Goal: Information Seeking & Learning: Learn about a topic

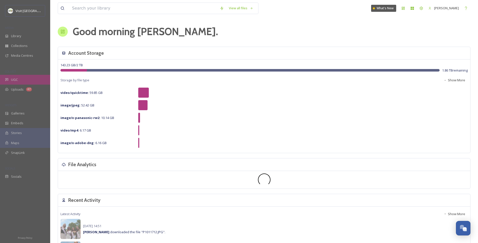
click at [19, 84] on div "UGC" at bounding box center [25, 80] width 50 height 10
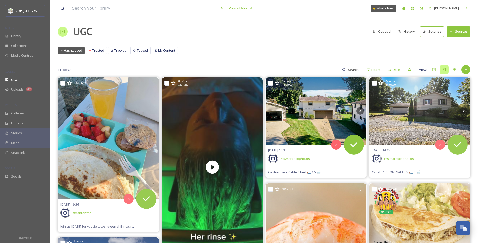
click at [297, 173] on span "Canton: Lake Cable 3 bed 🛏️ 1.5 🛁" at bounding box center [294, 172] width 52 height 5
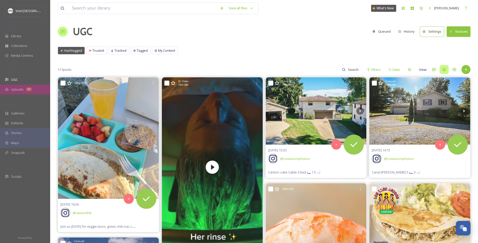
click at [23, 90] on div "Uploads 47" at bounding box center [25, 90] width 50 height 10
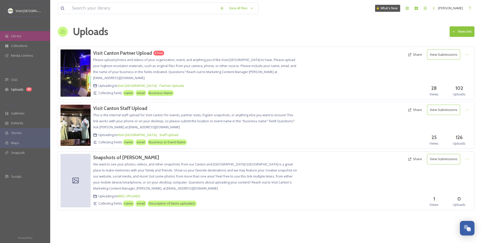
click at [22, 34] on div "Library" at bounding box center [25, 36] width 50 height 10
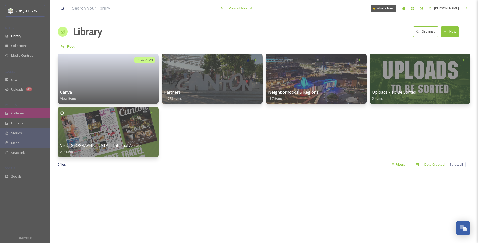
click at [25, 115] on div "Galleries" at bounding box center [25, 113] width 50 height 10
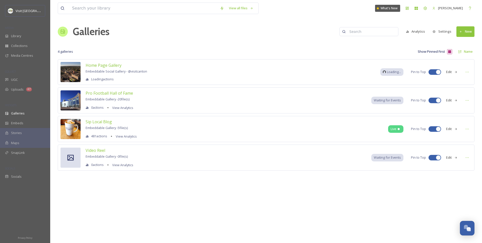
click at [391, 101] on span "Waiting for Events" at bounding box center [387, 100] width 27 height 5
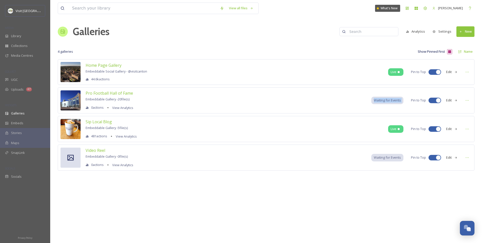
click at [451, 100] on button "Edit" at bounding box center [451, 100] width 17 height 10
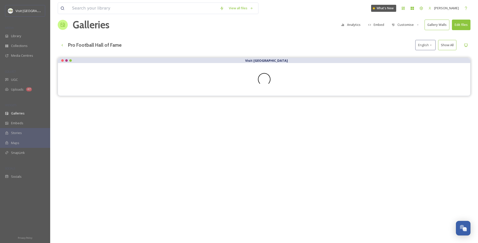
scroll to position [7, 0]
drag, startPoint x: 252, startPoint y: 61, endPoint x: 232, endPoint y: 65, distance: 20.2
click at [232, 65] on div "Visit [GEOGRAPHIC_DATA]" at bounding box center [264, 76] width 413 height 38
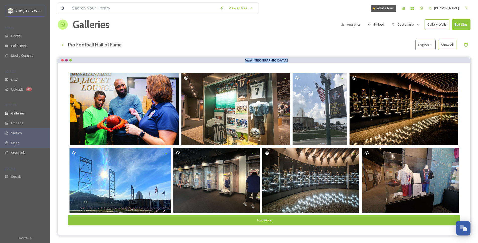
click at [382, 24] on button "Embed" at bounding box center [376, 25] width 21 height 10
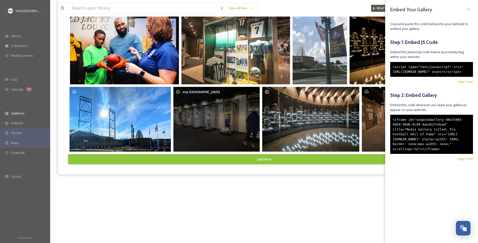
scroll to position [72, 0]
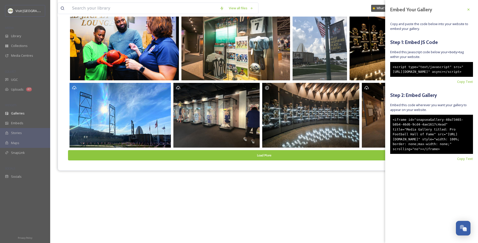
click at [443, 129] on div "<iframe id="snapseaGallery-40a73465-b8b4-46d6-9cd4-4ae1617c4ead" title="Media G…" at bounding box center [431, 134] width 83 height 39
click at [302, 196] on div "Visit [GEOGRAPHIC_DATA] More" at bounding box center [264, 113] width 413 height 243
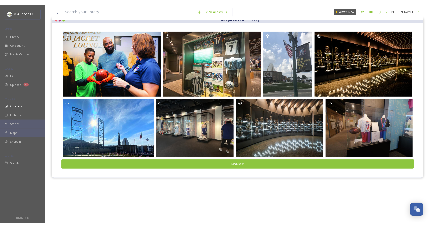
scroll to position [0, 0]
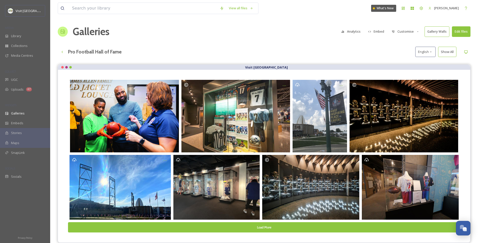
click at [75, 32] on h1 "Galleries" at bounding box center [91, 31] width 37 height 15
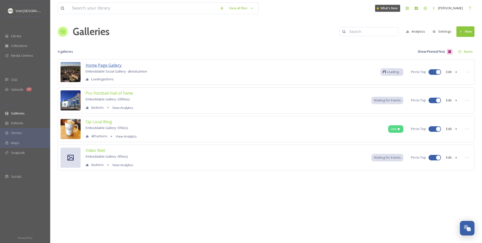
click at [112, 65] on span "Home Page Gallery" at bounding box center [104, 65] width 36 height 6
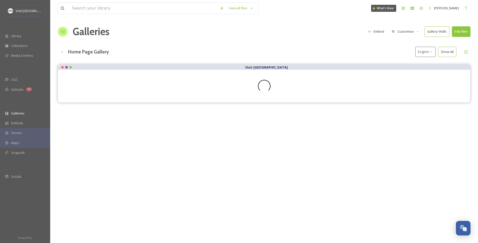
click at [382, 31] on button "Embed" at bounding box center [376, 32] width 21 height 10
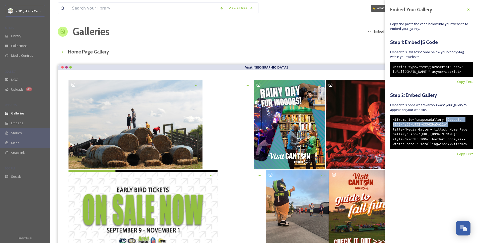
drag, startPoint x: 446, startPoint y: 129, endPoint x: 447, endPoint y: 134, distance: 5.3
click at [447, 134] on div "<iframe id="snapseaGallery-52bcad3e-f172-4e55-b932-d33d2ba5e11e" title="Media G…" at bounding box center [431, 132] width 83 height 34
drag, startPoint x: 437, startPoint y: 140, endPoint x: 444, endPoint y: 134, distance: 8.9
click at [437, 140] on div "<iframe id="snapseaGallery-52bcad3e-f172-4e55-b932-d33d2ba5e11e" title="Media G…" at bounding box center [431, 132] width 83 height 34
drag, startPoint x: 446, startPoint y: 134, endPoint x: 446, endPoint y: 128, distance: 5.8
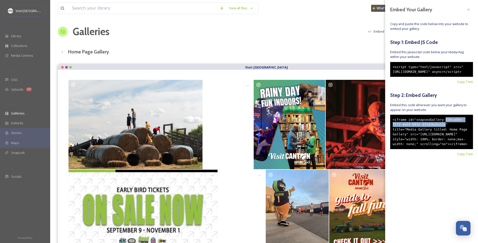
click at [446, 128] on div "<iframe id="snapseaGallery-52bcad3e-f172-4e55-b932-d33d2ba5e11e" title="Media G…" at bounding box center [431, 132] width 83 height 34
copy div "52bcad3e-f172-4e55-b932-d33d2ba5e11e"
click at [439, 144] on div "<iframe id="snapseaGallery-52bcad3e-f172-4e55-b932-d33d2ba5e11e" title="Media G…" at bounding box center [431, 132] width 83 height 34
click at [137, 15] on div "View all files What's New [PERSON_NAME]" at bounding box center [264, 8] width 413 height 17
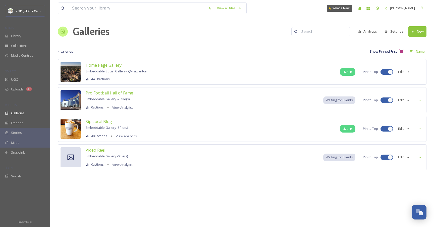
click at [234, 101] on div "Pro Football Hall of Fame Embeddable Gallery - 20 file(s) 0 actions View Analyt…" at bounding box center [242, 100] width 368 height 26
click at [18, 36] on span "Library" at bounding box center [16, 36] width 10 height 5
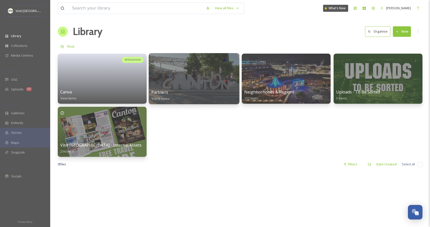
click at [193, 74] on div at bounding box center [194, 78] width 91 height 51
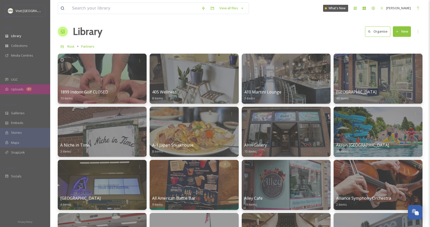
click at [17, 91] on span "Uploads" at bounding box center [17, 89] width 13 height 5
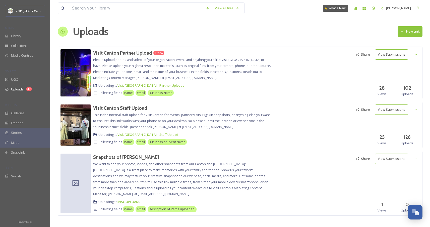
click at [115, 50] on h3 "Visit Canton Partner Upload" at bounding box center [122, 53] width 59 height 6
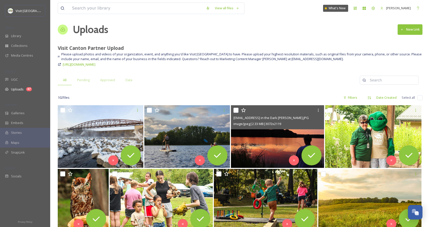
scroll to position [254, 0]
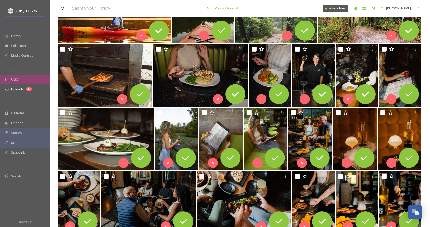
click at [20, 80] on div "UGC" at bounding box center [25, 80] width 50 height 10
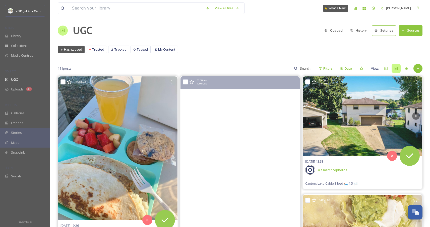
scroll to position [2, 0]
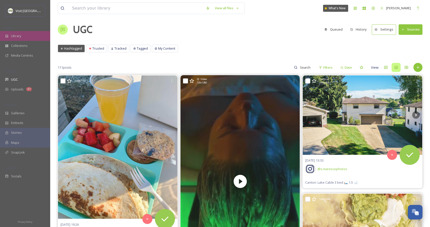
click at [14, 35] on span "Library" at bounding box center [16, 36] width 10 height 5
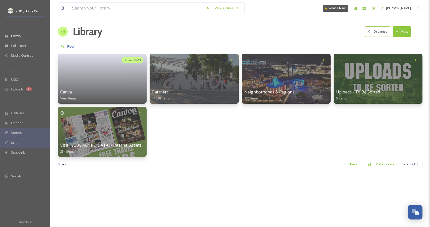
click at [72, 46] on span "Root" at bounding box center [70, 46] width 7 height 5
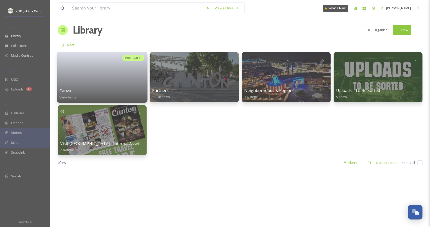
scroll to position [2, 0]
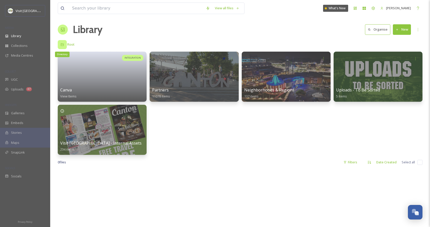
click at [64, 45] on icon at bounding box center [62, 45] width 4 height 4
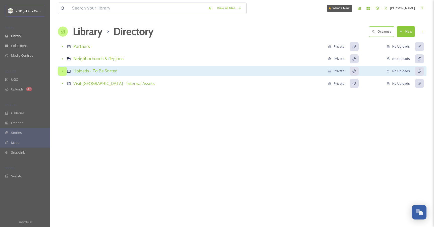
click at [63, 73] on icon at bounding box center [62, 71] width 4 height 4
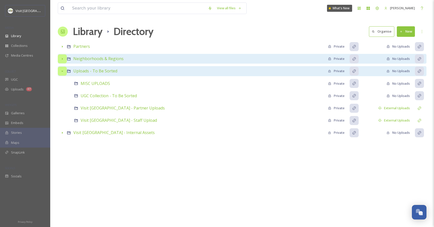
click at [61, 59] on icon at bounding box center [62, 59] width 4 height 4
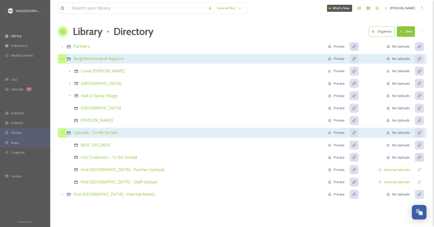
click at [63, 41] on div "View all files What's New [PERSON_NAME] Library Directory Organise New Your Sel…" at bounding box center [241, 113] width 383 height 227
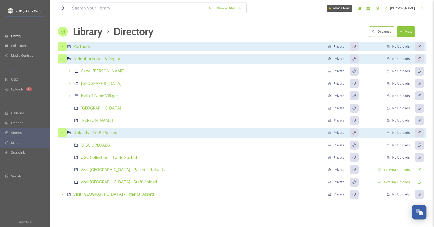
click at [63, 49] on div at bounding box center [62, 46] width 9 height 9
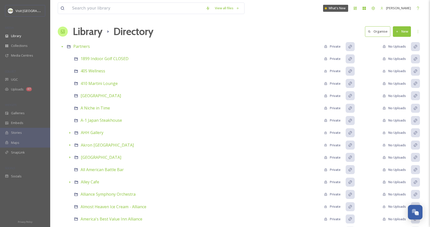
scroll to position [1, 0]
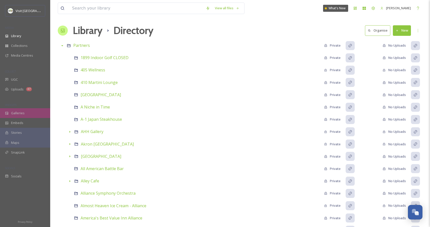
click at [19, 113] on span "Galleries" at bounding box center [18, 113] width 14 height 5
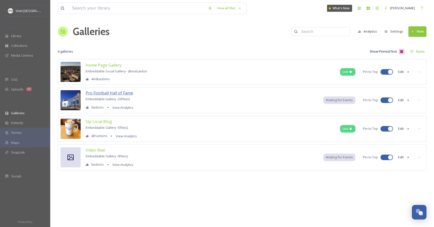
click at [122, 94] on span "Pro Football Hall of Fame" at bounding box center [109, 93] width 47 height 6
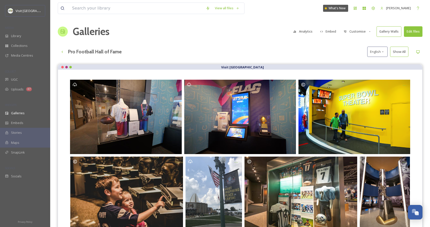
scroll to position [72, 0]
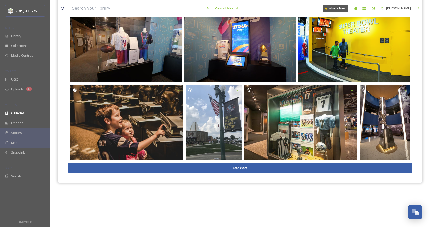
click at [244, 169] on button "Load More" at bounding box center [240, 168] width 344 height 10
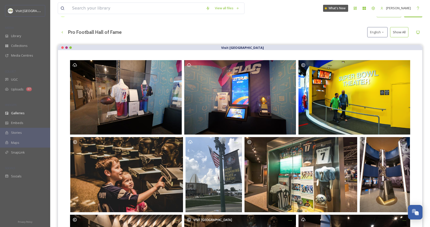
scroll to position [0, 0]
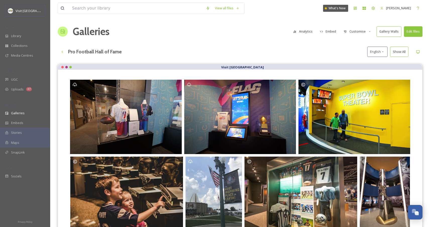
click at [332, 32] on button "Embed" at bounding box center [327, 32] width 21 height 10
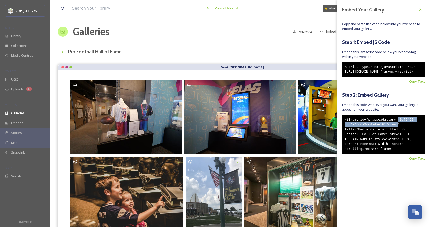
drag, startPoint x: 398, startPoint y: 129, endPoint x: 398, endPoint y: 134, distance: 5.0
click at [398, 134] on div "<iframe id="snapseaGallery-40a73465-b8b4-46d6-9cd4-4ae1617c4ead" title="Media G…" at bounding box center [383, 134] width 83 height 39
click at [380, 148] on div "<iframe id="snapseaGallery-40a73465-b8b4-46d6-9cd4-4ae1617c4ead" title="Media G…" at bounding box center [383, 134] width 83 height 39
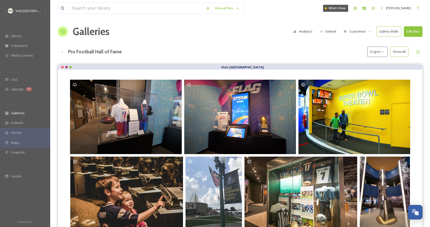
click at [251, 48] on div "Pro Football Hall of Fame English Show All" at bounding box center [240, 52] width 365 height 10
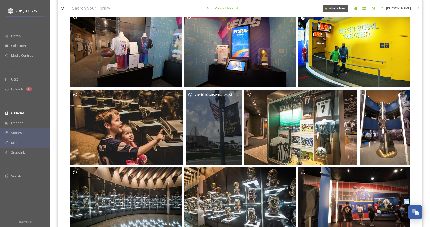
scroll to position [112, 0]
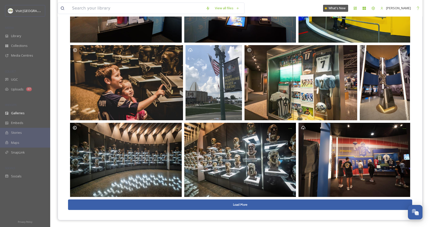
click at [253, 206] on button "Load More" at bounding box center [240, 205] width 344 height 10
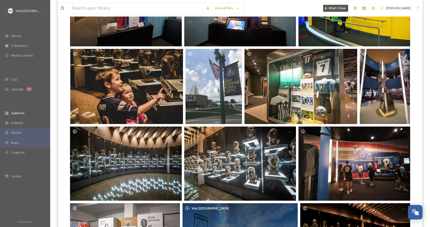
scroll to position [0, 0]
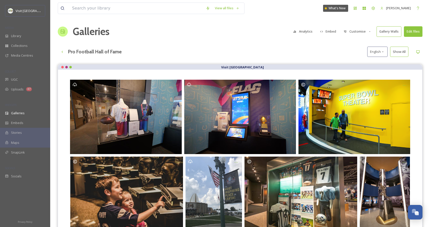
click at [325, 32] on button "Embed" at bounding box center [327, 32] width 21 height 10
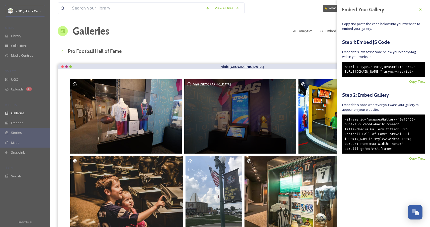
scroll to position [1, 0]
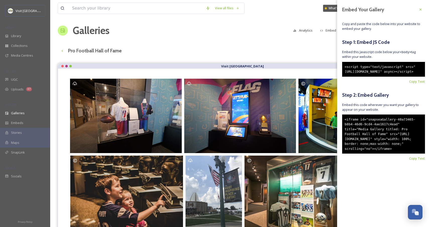
drag, startPoint x: 370, startPoint y: 167, endPoint x: 354, endPoint y: 129, distance: 41.6
click at [354, 129] on div "<iframe id="snapseaGallery-40a73465-b8b4-46d6-9cd4-4ae1617c4ead" title="Media G…" at bounding box center [383, 134] width 83 height 39
click at [372, 141] on div "<iframe id="snapseaGallery-40a73465-b8b4-46d6-9cd4-4ae1617c4ead" title="Media G…" at bounding box center [383, 134] width 83 height 39
drag, startPoint x: 375, startPoint y: 82, endPoint x: 347, endPoint y: 60, distance: 35.7
click at [347, 60] on div "Embed Your Gallery Copy and paste the code below into your website to embed you…" at bounding box center [383, 90] width 93 height 181
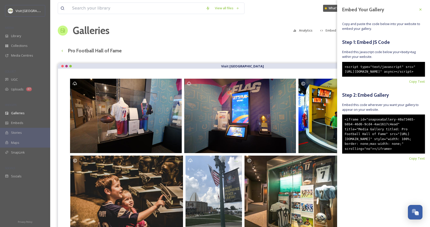
click at [371, 72] on div "<script type="text/javascript" src="[URL][DOMAIN_NAME]" async></script>" at bounding box center [383, 69] width 83 height 15
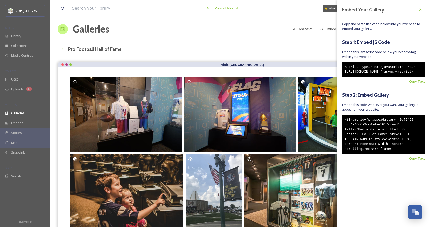
scroll to position [3, 0]
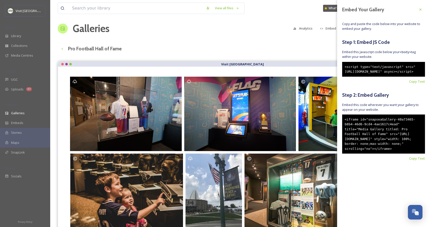
drag, startPoint x: 368, startPoint y: 169, endPoint x: 344, endPoint y: 128, distance: 47.3
click at [344, 128] on div "<iframe id="snapseaGallery-40a73465-b8b4-46d6-9cd4-4ae1617c4ead" title="Media G…" at bounding box center [383, 134] width 83 height 39
click at [378, 144] on div "<iframe id="snapseaGallery-40a73465-b8b4-46d6-9cd4-4ae1617c4ead" title="Media G…" at bounding box center [383, 134] width 83 height 39
click at [255, 52] on div "Pro Football Hall of Fame English Show All" at bounding box center [240, 49] width 365 height 10
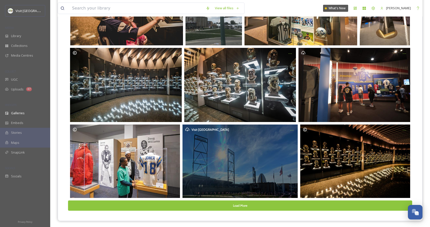
scroll to position [188, 0]
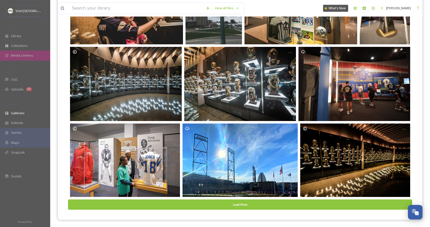
click at [18, 57] on span "Media Centres" at bounding box center [22, 55] width 22 height 5
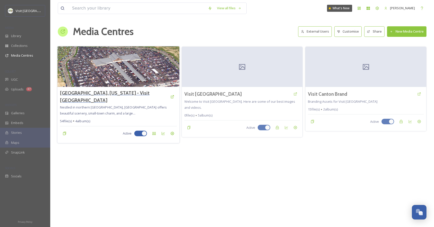
click at [103, 96] on h3 "[GEOGRAPHIC_DATA], [US_STATE] - Visit [GEOGRAPHIC_DATA]" at bounding box center [114, 97] width 108 height 15
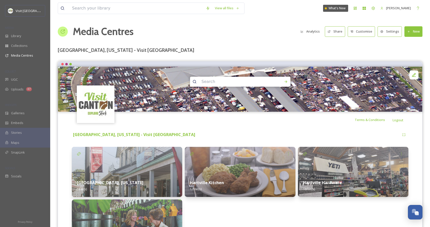
scroll to position [43, 0]
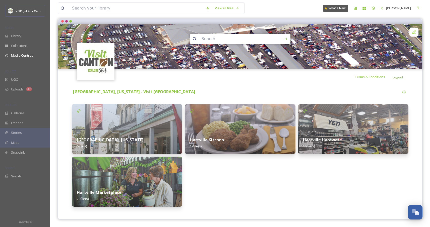
click at [139, 137] on div "[GEOGRAPHIC_DATA], [US_STATE] 6 file(s)" at bounding box center [127, 143] width 110 height 22
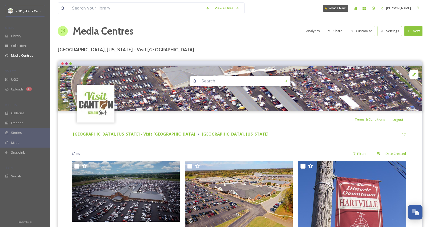
scroll to position [1, 0]
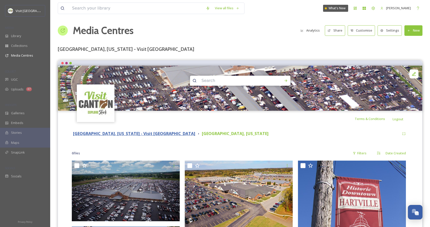
click at [122, 134] on strong "[GEOGRAPHIC_DATA], [US_STATE] - Visit [GEOGRAPHIC_DATA]" at bounding box center [134, 134] width 122 height 6
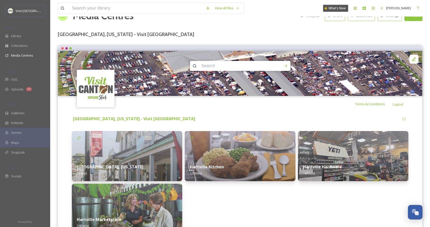
scroll to position [43, 0]
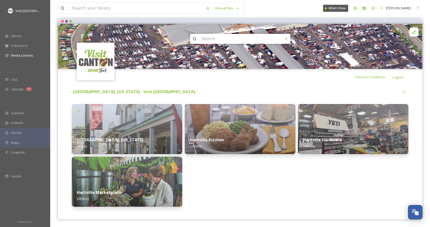
click at [235, 139] on div "Hartville Kitchen 12 file(s)" at bounding box center [240, 143] width 110 height 22
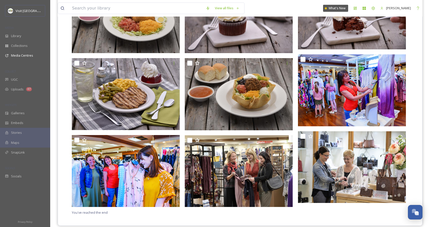
scroll to position [258, 0]
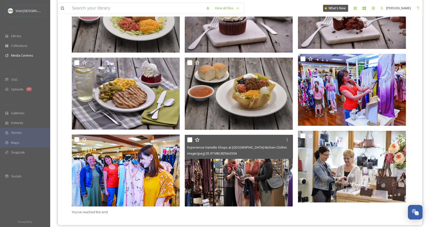
click at [238, 180] on img at bounding box center [239, 171] width 108 height 72
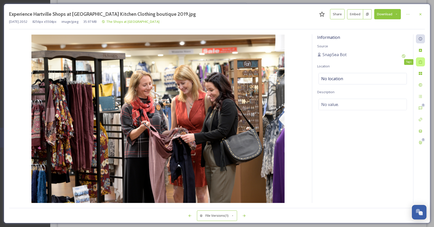
click at [422, 60] on icon at bounding box center [420, 62] width 4 height 4
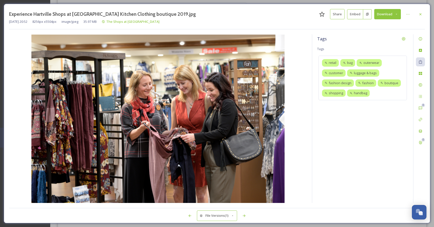
click at [196, 20] on div "[DATE] 20:52 8256 px x 5504 px image/jpeg 35.97 MB The Shops at [GEOGRAPHIC_DAT…" at bounding box center [217, 21] width 416 height 5
click at [419, 15] on icon at bounding box center [420, 14] width 2 height 2
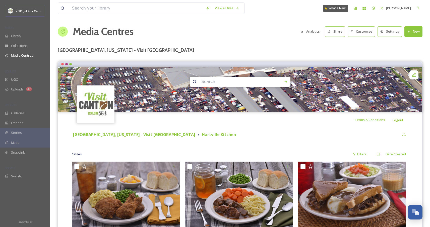
click at [218, 126] on div "Terms & Conditions Logout" at bounding box center [240, 120] width 364 height 16
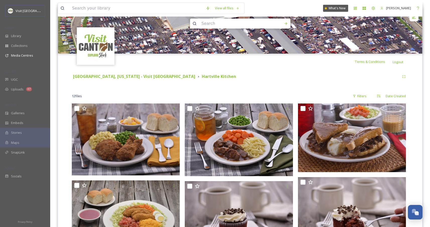
scroll to position [12, 0]
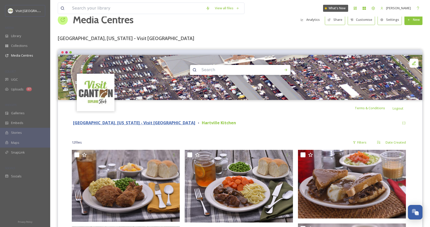
click at [116, 125] on strong "[GEOGRAPHIC_DATA], [US_STATE] - Visit [GEOGRAPHIC_DATA]" at bounding box center [134, 123] width 122 height 6
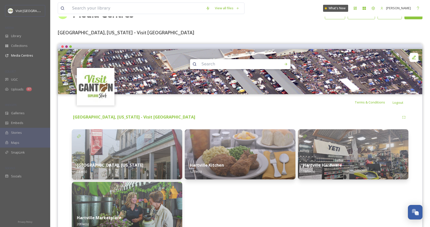
scroll to position [43, 0]
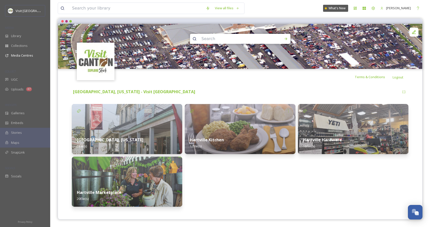
click at [230, 182] on div "Hartville Kitchen 12 file(s)" at bounding box center [240, 155] width 110 height 103
click at [249, 188] on div "Hartville Kitchen 12 file(s)" at bounding box center [240, 155] width 110 height 103
click at [4, 79] on div "UGC" at bounding box center [25, 80] width 50 height 10
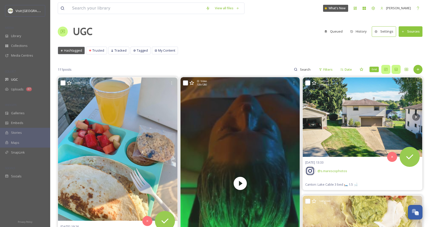
click at [385, 70] on icon at bounding box center [385, 69] width 3 height 3
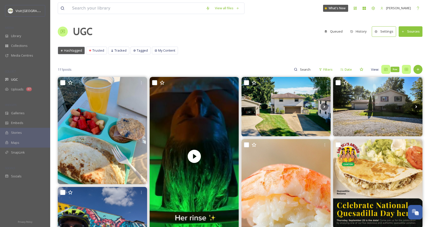
click at [403, 70] on div "Row" at bounding box center [406, 69] width 9 height 9
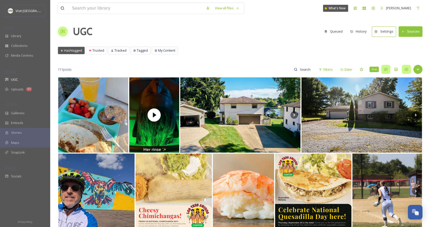
click at [386, 69] on icon at bounding box center [386, 69] width 4 height 4
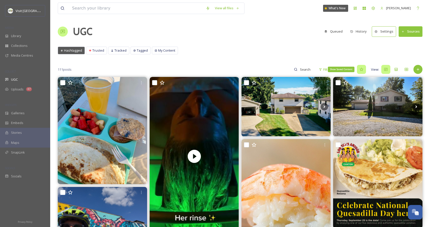
click at [346, 69] on div "Show Saved Content" at bounding box center [341, 70] width 27 height 6
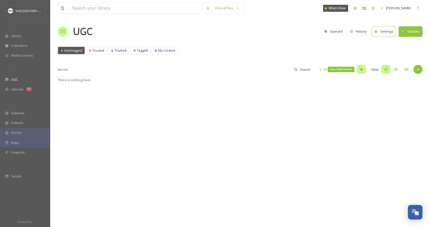
click at [358, 69] on div "Show Saved Content" at bounding box center [361, 69] width 9 height 9
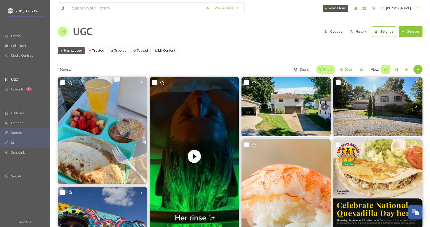
click at [329, 71] on span "Filters" at bounding box center [327, 69] width 9 height 5
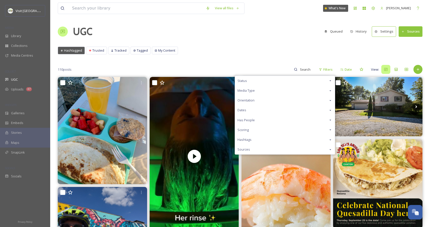
click at [251, 101] on span "Orientation" at bounding box center [245, 100] width 17 height 5
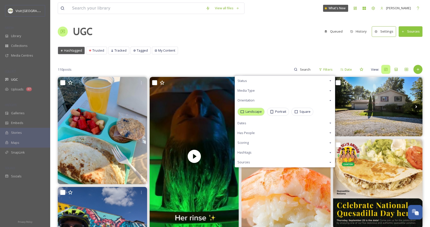
click at [254, 112] on span "Landscape" at bounding box center [253, 111] width 16 height 5
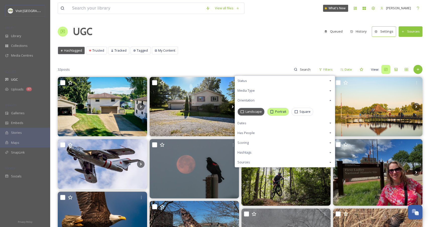
click at [280, 112] on span "Portrait" at bounding box center [280, 111] width 11 height 5
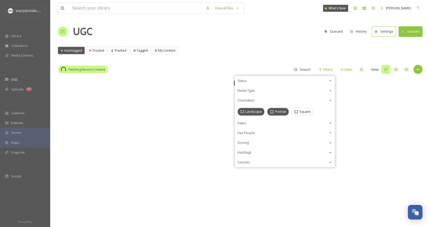
click at [234, 39] on div "UGC Queued History Settings Sources" at bounding box center [240, 31] width 365 height 15
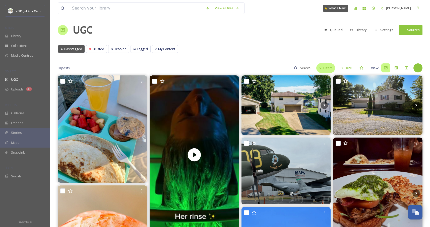
scroll to position [2, 0]
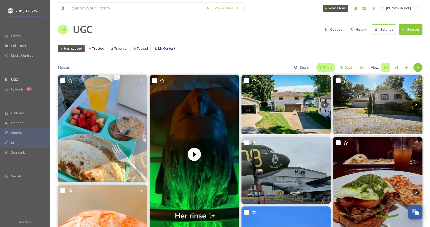
click at [330, 69] on span "Filters" at bounding box center [327, 67] width 9 height 5
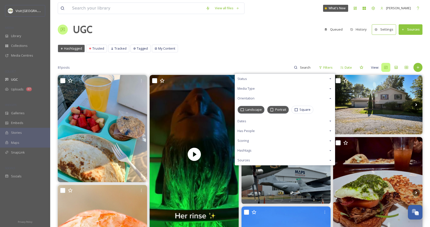
click at [257, 108] on span "Landscape" at bounding box center [253, 109] width 16 height 5
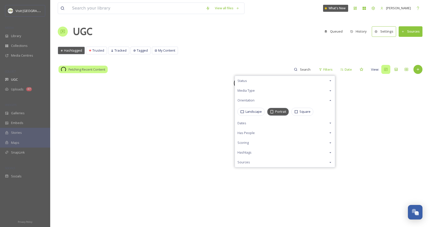
click at [275, 111] on span "Portrait" at bounding box center [280, 111] width 11 height 5
click at [248, 28] on div "UGC Queued History Settings Sources" at bounding box center [240, 31] width 365 height 15
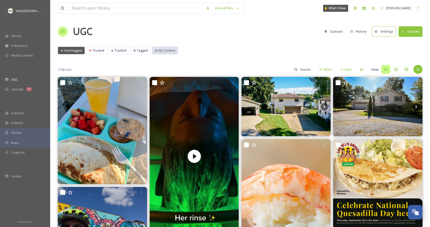
click at [164, 49] on span "My Content" at bounding box center [166, 50] width 17 height 5
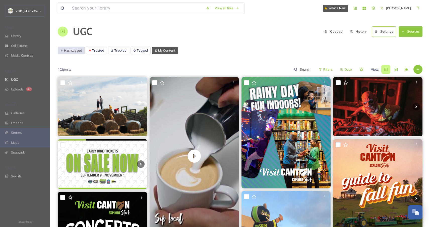
click at [65, 52] on span "Hashtagged" at bounding box center [73, 50] width 18 height 5
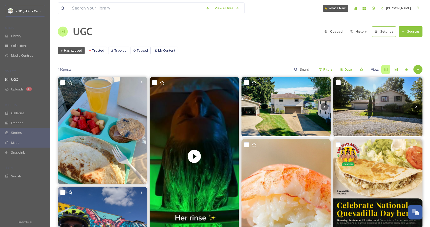
click at [260, 47] on div "Hashtagged Trusted Tracked Tagged My Content Hashtagged Trusted Tracked Tagged …" at bounding box center [240, 52] width 365 height 10
click at [15, 32] on div "Library" at bounding box center [25, 36] width 50 height 10
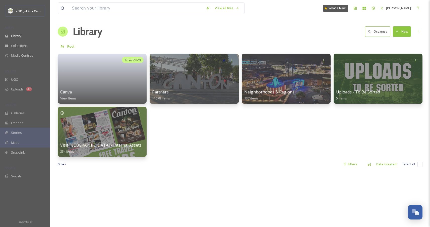
scroll to position [1, 0]
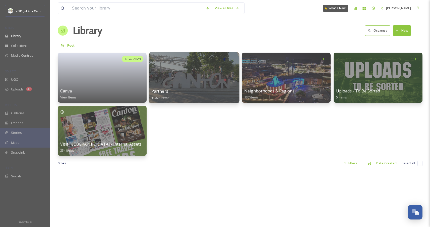
click at [209, 81] on div at bounding box center [194, 77] width 91 height 51
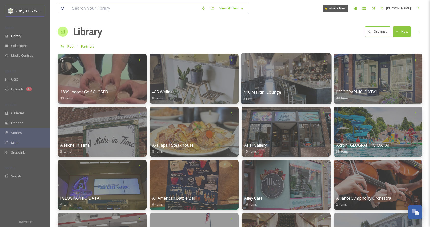
click at [297, 89] on div at bounding box center [286, 78] width 91 height 51
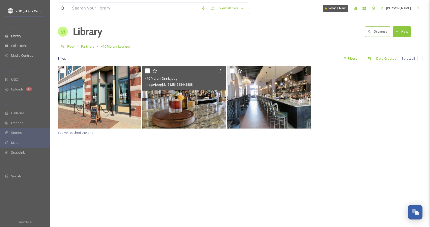
click at [148, 70] on input "checkbox" at bounding box center [147, 71] width 5 height 5
checkbox input "true"
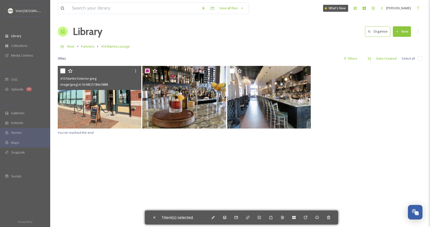
click at [61, 73] on input "checkbox" at bounding box center [62, 71] width 5 height 5
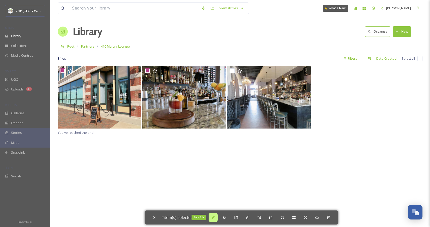
click at [215, 219] on icon at bounding box center [213, 218] width 4 height 4
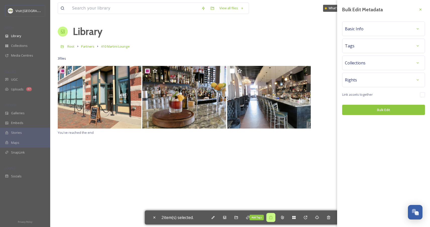
click at [273, 219] on icon at bounding box center [271, 218] width 4 height 4
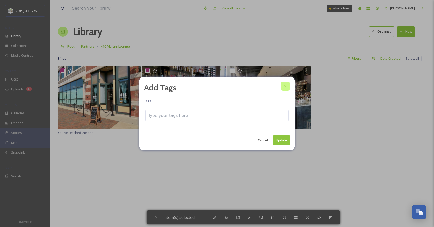
click at [287, 82] on div at bounding box center [285, 86] width 9 height 9
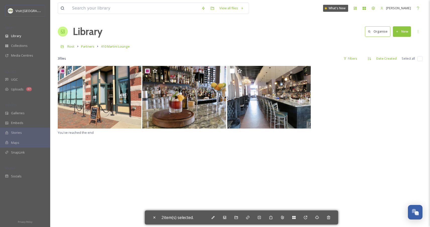
click at [226, 183] on div "You've reached the end" at bounding box center [240, 179] width 365 height 227
click at [154, 219] on icon at bounding box center [154, 218] width 4 height 4
checkbox input "false"
